Goal: Task Accomplishment & Management: Manage account settings

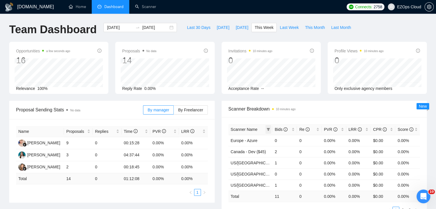
click at [267, 128] on icon "filter" at bounding box center [268, 129] width 3 height 3
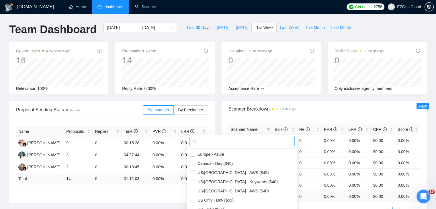
click at [246, 141] on input "text" at bounding box center [244, 141] width 93 height 6
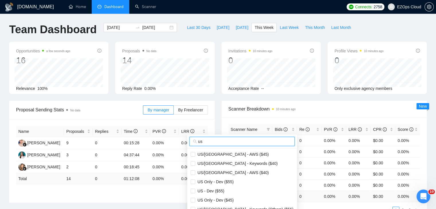
scroll to position [57, 0]
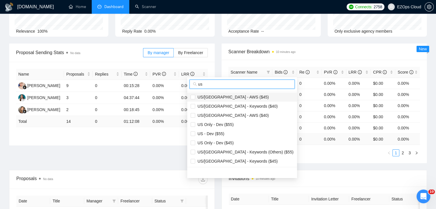
type input "us"
click at [242, 97] on span "US/[GEOGRAPHIC_DATA] - AWS ($45)" at bounding box center [241, 97] width 103 height 6
checkbox input "true"
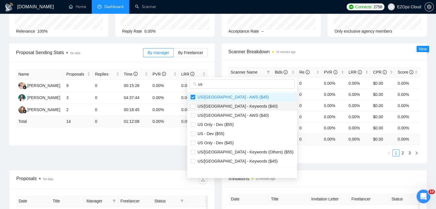
click at [247, 110] on li "US/[GEOGRAPHIC_DATA] - Keywords ($40)" at bounding box center [242, 106] width 110 height 9
checkbox input "true"
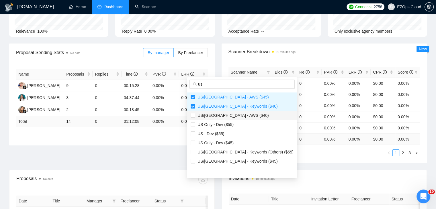
click at [236, 117] on span "US/[GEOGRAPHIC_DATA] - AWS ($40)" at bounding box center [232, 115] width 74 height 5
checkbox input "true"
click at [243, 160] on span "US/[GEOGRAPHIC_DATA] - Keywords ($45)" at bounding box center [236, 161] width 82 height 5
checkbox input "true"
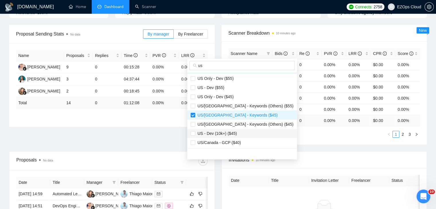
scroll to position [86, 0]
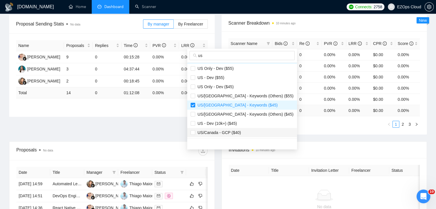
click at [235, 131] on span "US/Canada - GCP ($40)" at bounding box center [218, 132] width 46 height 5
checkbox input "true"
click at [323, 122] on ul "1 2 3" at bounding box center [324, 124] width 192 height 7
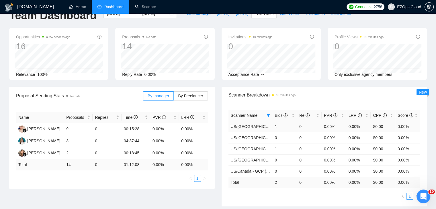
scroll to position [0, 0]
